Goal: Task Accomplishment & Management: Complete application form

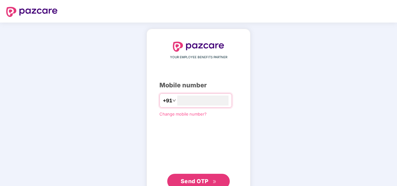
type input "**********"
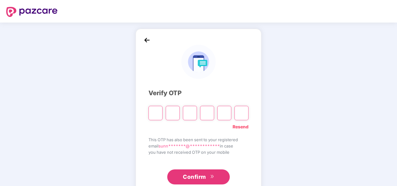
type input "*"
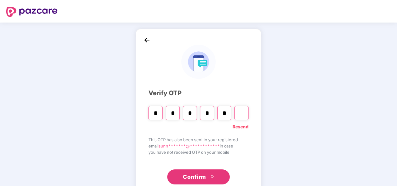
type input "*"
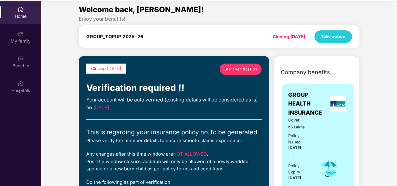
scroll to position [35, 0]
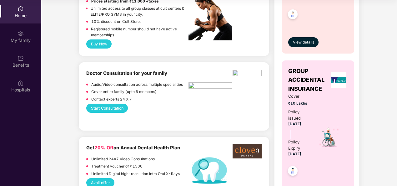
scroll to position [1016, 0]
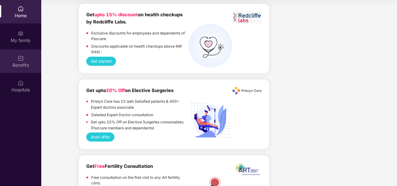
click at [15, 67] on div "Benefits" at bounding box center [20, 65] width 41 height 6
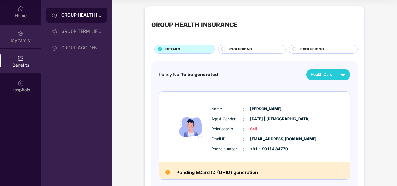
click at [21, 40] on div "My family" at bounding box center [20, 40] width 41 height 6
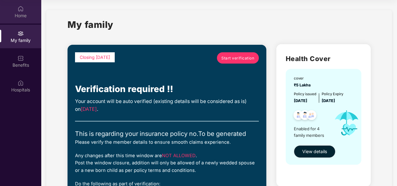
click at [9, 14] on div "Home" at bounding box center [20, 16] width 41 height 6
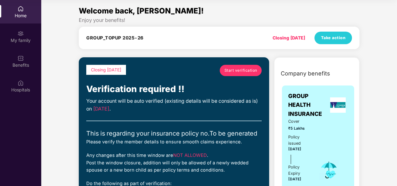
click at [235, 71] on span "Start verification" at bounding box center [241, 70] width 33 height 6
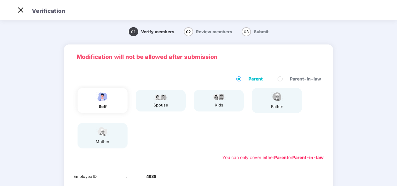
scroll to position [15, 0]
click at [376, 100] on div "01 Verify members 02 Review members 03 Submit Modification will not be allowed …" at bounding box center [198, 160] width 397 height 277
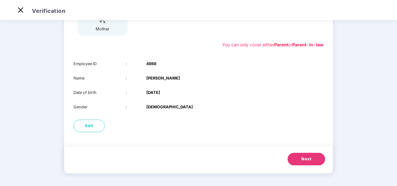
click at [304, 162] on button "Next" at bounding box center [307, 159] width 38 height 13
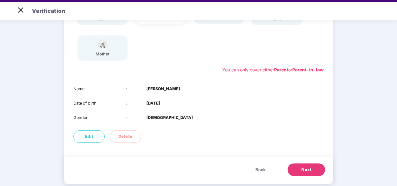
scroll to position [98, 0]
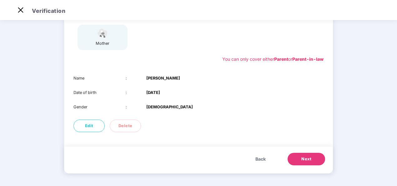
click at [300, 156] on button "Next" at bounding box center [307, 159] width 38 height 13
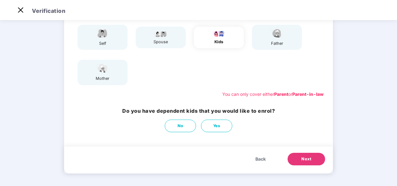
click at [300, 156] on button "Next" at bounding box center [307, 159] width 38 height 13
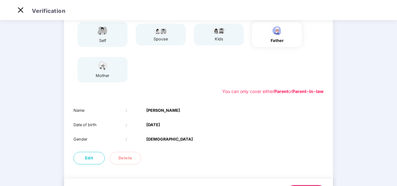
scroll to position [86, 0]
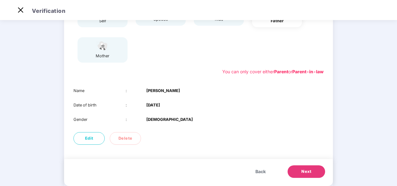
click at [315, 170] on button "Next" at bounding box center [307, 171] width 38 height 13
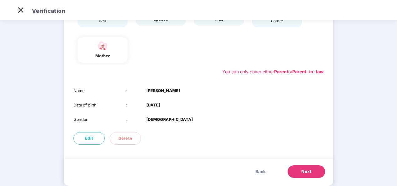
scroll to position [98, 0]
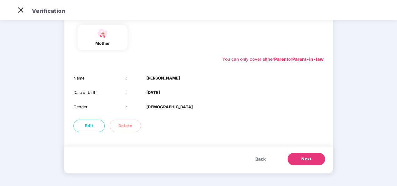
click at [311, 162] on button "Next" at bounding box center [307, 159] width 38 height 13
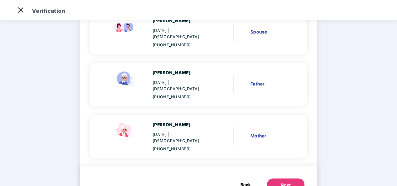
scroll to position [123, 0]
click at [281, 181] on div "Next" at bounding box center [286, 184] width 10 height 6
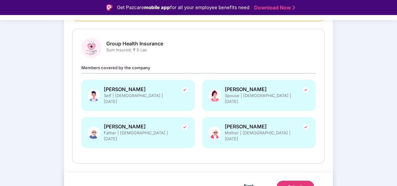
scroll to position [0, 0]
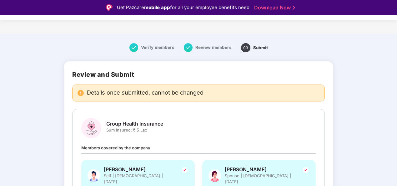
click at [135, 129] on span "Sum Insured: ₹ 5 Lac" at bounding box center [134, 130] width 57 height 6
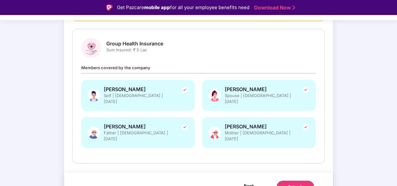
click at [248, 182] on span "Back" at bounding box center [249, 186] width 10 height 8
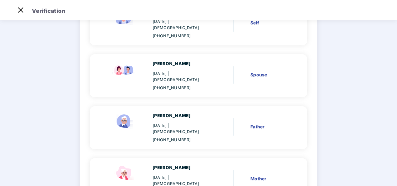
click at [396, 87] on main "Verify members 02 Review members 03 Submit Review members Details once submitte…" at bounding box center [198, 96] width 397 height 315
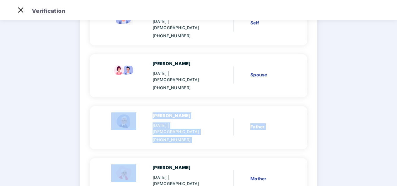
drag, startPoint x: 396, startPoint y: 87, endPoint x: 393, endPoint y: 68, distance: 19.1
click at [393, 68] on main "Verify members 02 Review members 03 Submit Review members Details once submitte…" at bounding box center [198, 96] width 397 height 315
click at [22, 8] on img at bounding box center [21, 10] width 10 height 10
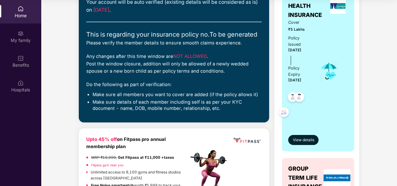
scroll to position [138, 0]
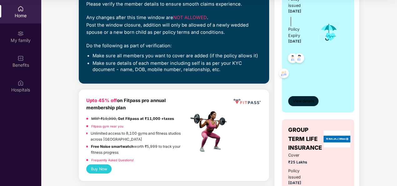
click at [299, 99] on span "View details" at bounding box center [303, 101] width 21 height 6
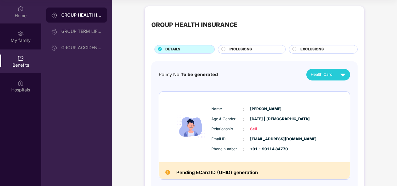
click at [19, 23] on div "Home" at bounding box center [20, 11] width 41 height 23
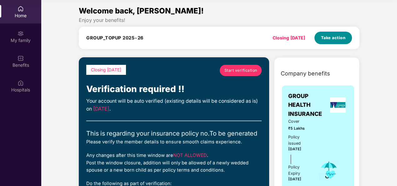
click at [328, 39] on span "Take action" at bounding box center [333, 38] width 25 height 6
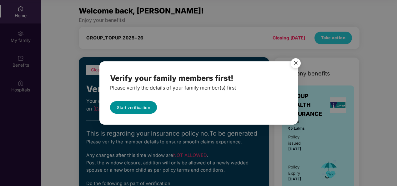
click at [140, 105] on link "Start verification" at bounding box center [133, 107] width 47 height 13
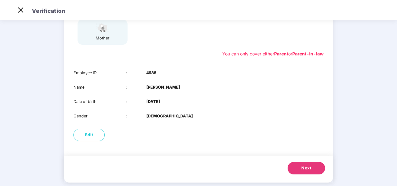
scroll to position [113, 0]
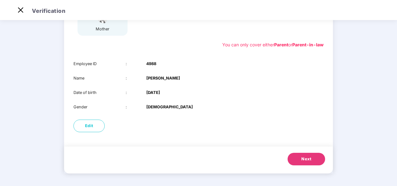
click at [314, 154] on button "Next" at bounding box center [307, 159] width 38 height 13
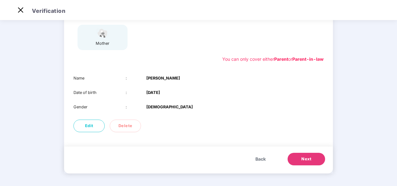
click at [314, 154] on button "Next" at bounding box center [307, 159] width 38 height 13
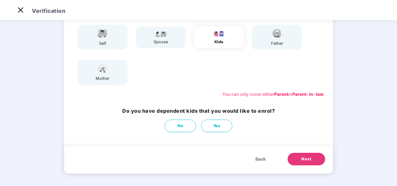
click at [314, 154] on button "Next" at bounding box center [307, 159] width 38 height 13
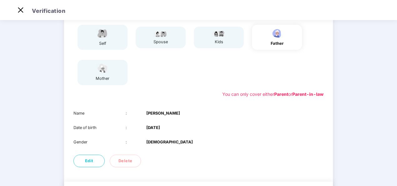
scroll to position [98, 0]
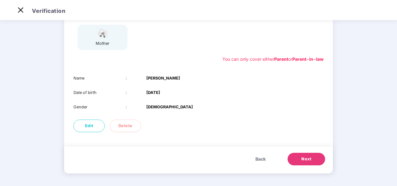
click at [314, 154] on button "Next" at bounding box center [307, 159] width 38 height 13
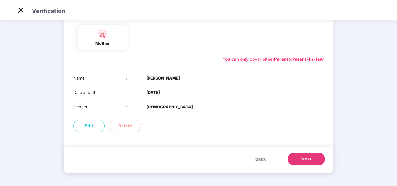
click at [314, 154] on button "Next" at bounding box center [307, 159] width 38 height 13
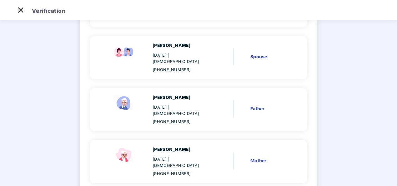
scroll to position [100, 0]
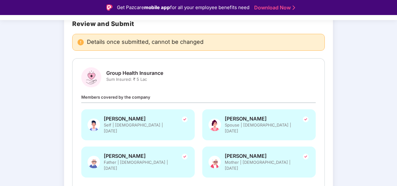
scroll to position [80, 0]
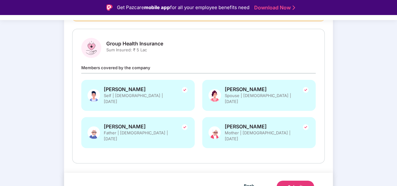
click at [291, 181] on button "Submit" at bounding box center [296, 187] width 38 height 13
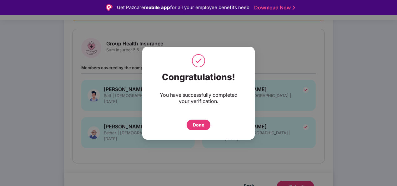
click at [198, 122] on div "Done" at bounding box center [198, 124] width 11 height 7
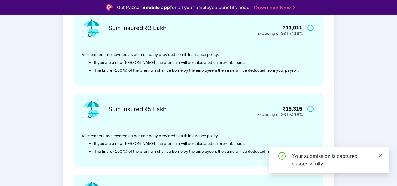
click at [381, 155] on icon "close" at bounding box center [381, 155] width 4 height 4
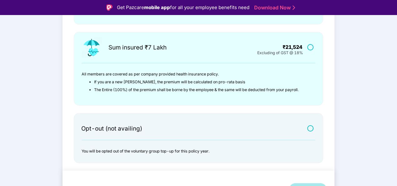
scroll to position [226, 0]
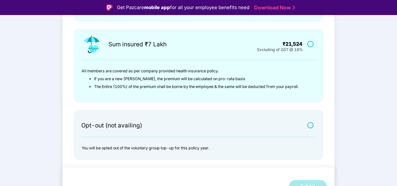
click at [372, 130] on main "I agree for the premium to be collected by HR as communicated internally Sum in…" at bounding box center [198, 15] width 397 height 374
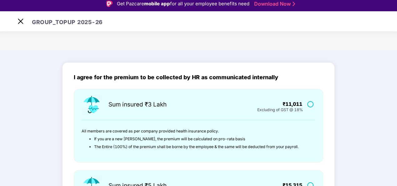
scroll to position [0, 0]
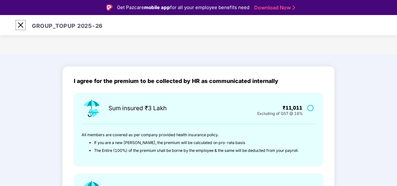
click at [20, 23] on img at bounding box center [21, 25] width 10 height 10
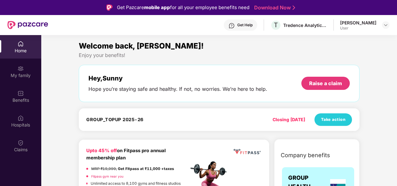
click at [263, 53] on div "Enjoy your benefits!" at bounding box center [219, 55] width 281 height 7
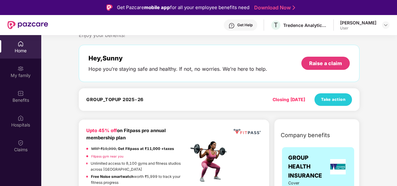
scroll to position [16, 0]
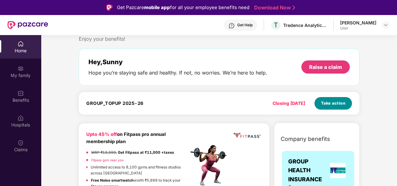
click at [320, 100] on button "Take action" at bounding box center [334, 103] width 38 height 13
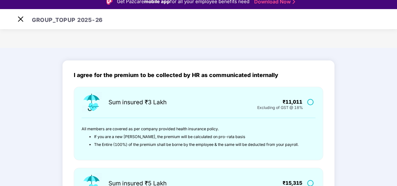
scroll to position [15, 0]
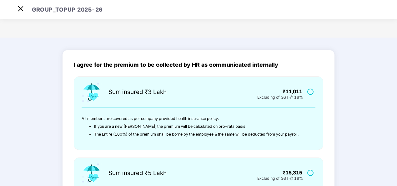
scroll to position [0, 0]
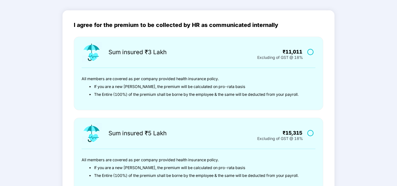
scroll to position [43, 0]
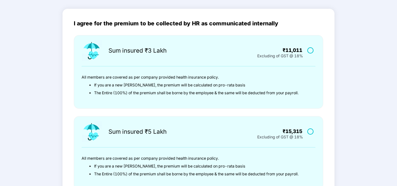
click at [310, 52] on label at bounding box center [312, 50] width 8 height 5
click at [396, 56] on main "I agree for the premium to be collected by HR as communicated internally Sum in…" at bounding box center [198, 185] width 397 height 379
drag, startPoint x: 396, startPoint y: 56, endPoint x: 396, endPoint y: 62, distance: 6.0
click at [396, 62] on main "I agree for the premium to be collected by HR as communicated internally Sum in…" at bounding box center [198, 185] width 397 height 379
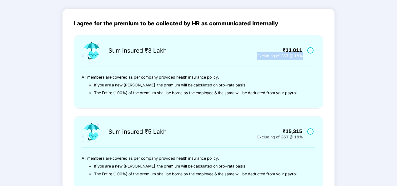
drag, startPoint x: 396, startPoint y: 62, endPoint x: 374, endPoint y: 65, distance: 22.4
click at [374, 65] on main "I agree for the premium to be collected by HR as communicated internally Sum in…" at bounding box center [198, 185] width 397 height 379
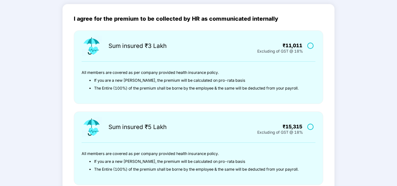
scroll to position [40, 0]
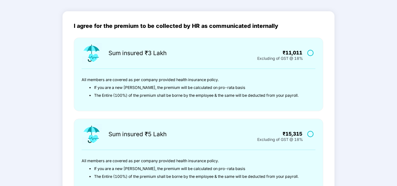
click at [309, 133] on label at bounding box center [312, 133] width 8 height 5
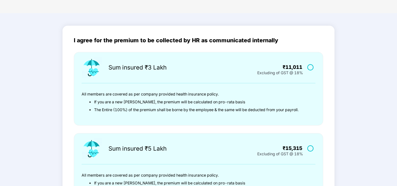
scroll to position [21, 0]
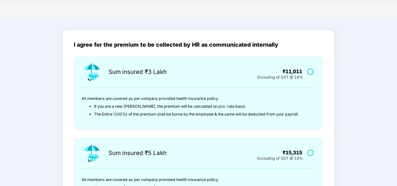
click at [310, 72] on label at bounding box center [312, 71] width 8 height 5
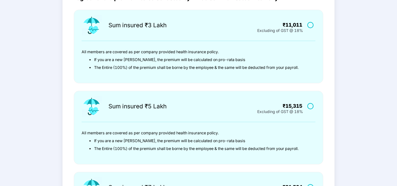
scroll to position [73, 0]
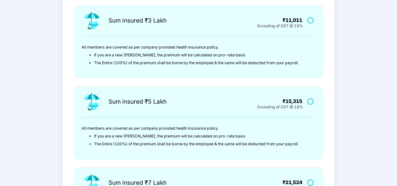
click at [311, 101] on label at bounding box center [312, 101] width 8 height 5
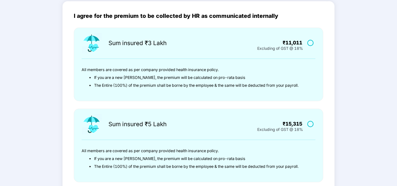
scroll to position [46, 0]
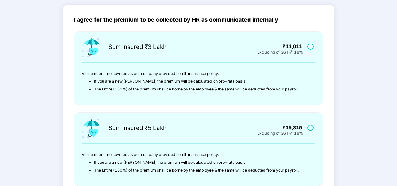
drag, startPoint x: 380, startPoint y: 51, endPoint x: 382, endPoint y: 79, distance: 28.2
click at [382, 79] on main "I agree for the premium to be collected by HR as communicated internally Sum in…" at bounding box center [198, 181] width 397 height 379
click at [311, 46] on label at bounding box center [312, 46] width 8 height 5
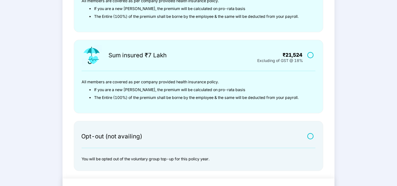
scroll to position [232, 0]
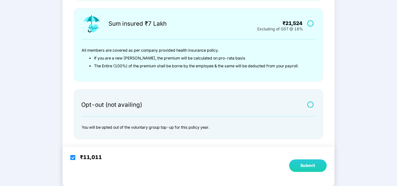
click at [308, 165] on div "Submit" at bounding box center [308, 165] width 15 height 6
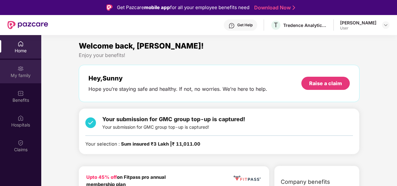
click at [18, 71] on img at bounding box center [21, 68] width 6 height 6
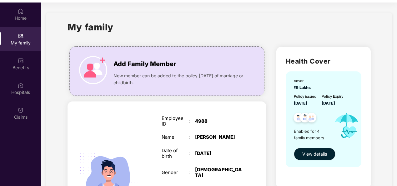
scroll to position [35, 0]
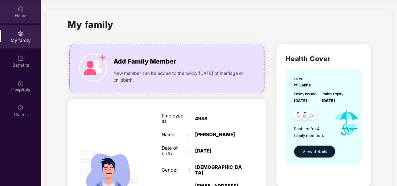
click at [21, 16] on div "Home" at bounding box center [20, 16] width 41 height 6
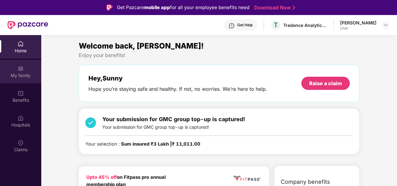
click at [19, 67] on img at bounding box center [21, 68] width 6 height 6
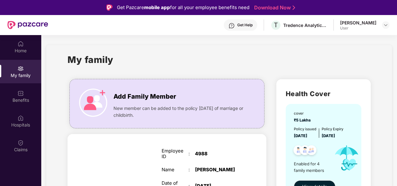
scroll to position [67, 0]
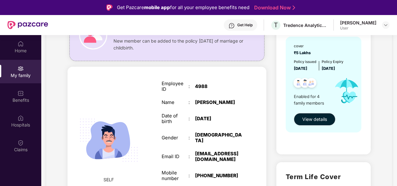
drag, startPoint x: 397, startPoint y: 91, endPoint x: 268, endPoint y: 69, distance: 130.8
click at [315, 119] on span "View details" at bounding box center [315, 119] width 25 height 7
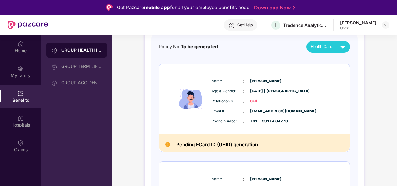
scroll to position [8, 0]
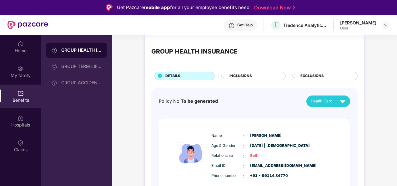
click at [232, 77] on span "INCLUSIONS" at bounding box center [241, 76] width 23 height 6
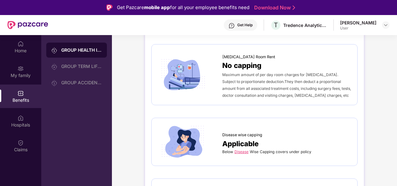
scroll to position [0, 0]
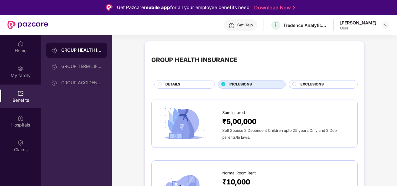
click at [317, 83] on span "EXCLUSIONS" at bounding box center [312, 85] width 23 height 6
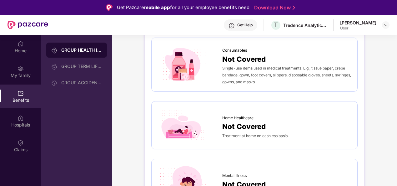
scroll to position [464, 0]
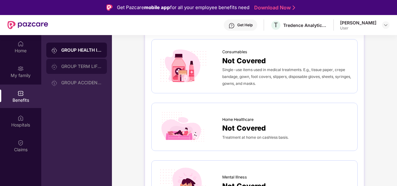
click at [82, 69] on div "GROUP TERM LIFE INSURANCE" at bounding box center [76, 66] width 61 height 15
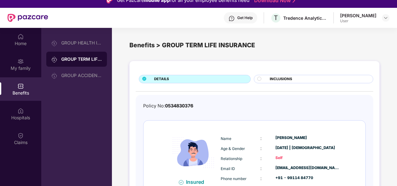
scroll to position [3, 0]
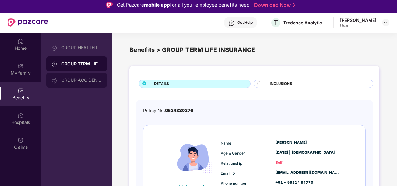
click at [55, 81] on img at bounding box center [54, 80] width 6 height 6
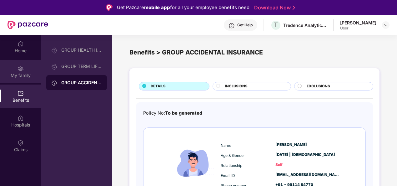
click at [14, 72] on div "My family" at bounding box center [20, 75] width 41 height 6
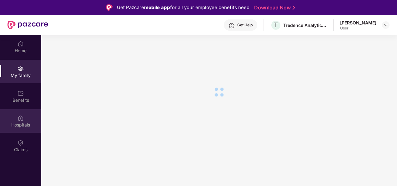
click at [17, 117] on div "Hospitals" at bounding box center [20, 120] width 41 height 23
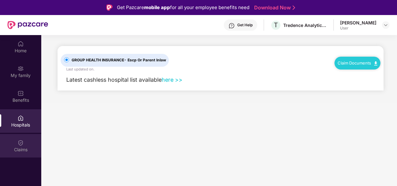
click at [14, 149] on div "Claims" at bounding box center [20, 149] width 41 height 6
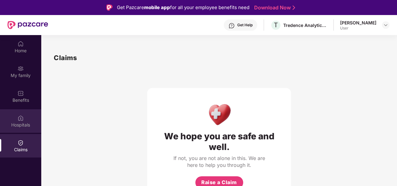
click at [21, 124] on div "Hospitals" at bounding box center [20, 125] width 41 height 6
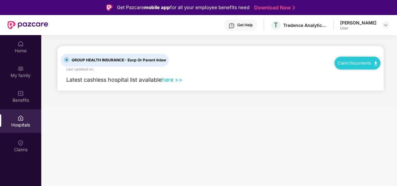
click at [177, 77] on link "here >>" at bounding box center [172, 79] width 21 height 7
click at [19, 46] on img at bounding box center [21, 44] width 6 height 6
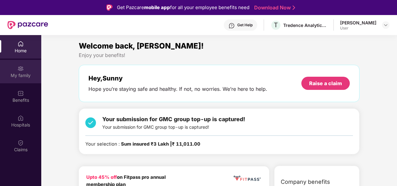
click at [19, 76] on div "My family" at bounding box center [20, 75] width 41 height 6
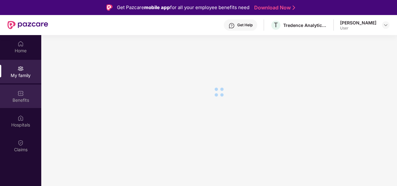
click at [19, 93] on img at bounding box center [21, 93] width 6 height 6
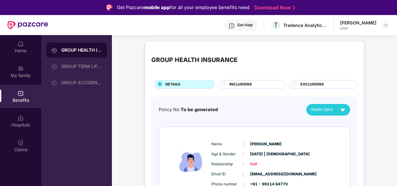
click at [19, 93] on img at bounding box center [21, 93] width 6 height 6
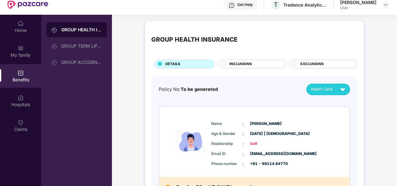
scroll to position [35, 0]
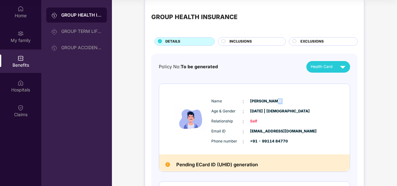
scroll to position [0, 0]
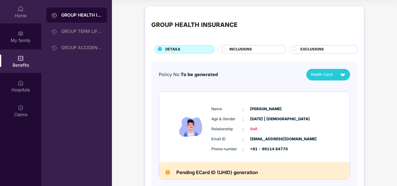
click at [21, 16] on div "Home" at bounding box center [20, 16] width 41 height 6
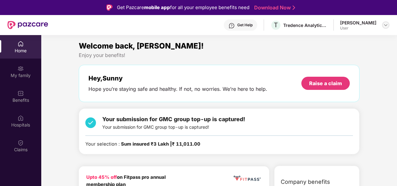
click at [384, 24] on img at bounding box center [386, 25] width 5 height 5
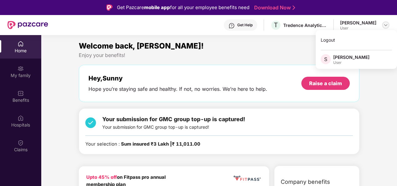
click at [386, 25] on img at bounding box center [386, 25] width 5 height 5
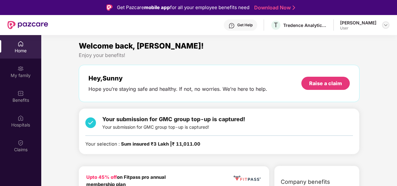
click at [386, 25] on img at bounding box center [386, 25] width 5 height 5
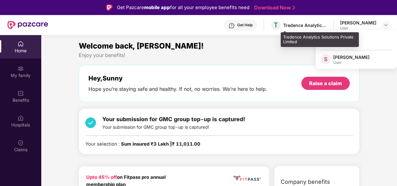
click at [327, 23] on div "Tredence Analytics Solutions Private Limited" at bounding box center [305, 25] width 44 height 6
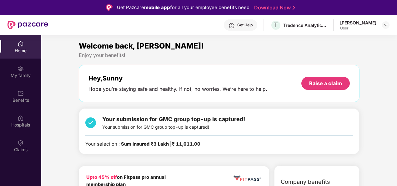
click at [228, 47] on div "Welcome back, [PERSON_NAME]!" at bounding box center [219, 46] width 281 height 12
